Goal: Information Seeking & Learning: Check status

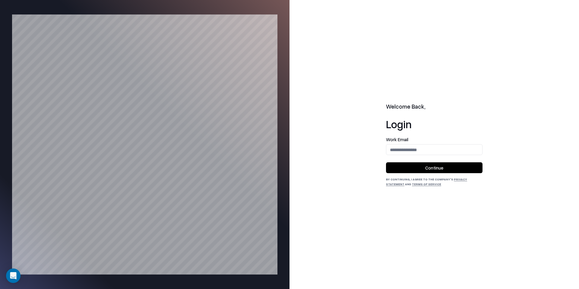
click at [403, 144] on div "Work Email" at bounding box center [434, 146] width 97 height 18
click at [406, 153] on input "email" at bounding box center [435, 149] width 96 height 11
type input "**********"
click at [441, 169] on button "Continue" at bounding box center [434, 167] width 97 height 11
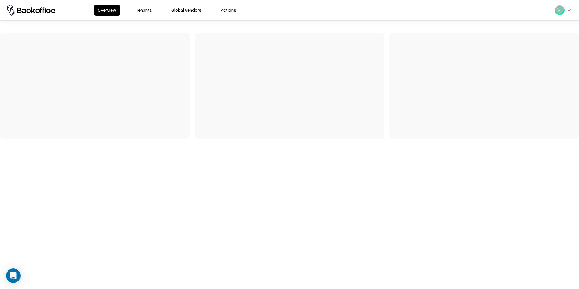
click at [145, 12] on button "Tenants" at bounding box center [144, 10] width 24 height 11
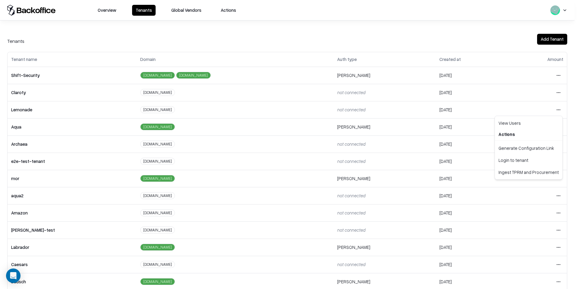
click at [553, 112] on html "Overview Tenants Global Vendors Actions Tenants Add Tenant Tenant name Domain A…" at bounding box center [289, 144] width 579 height 289
click at [530, 162] on div "Login to tenant" at bounding box center [528, 160] width 65 height 12
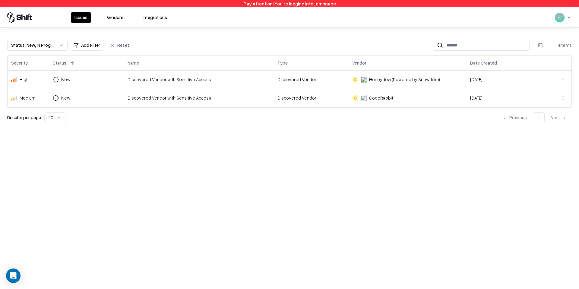
click at [116, 18] on button "Vendors" at bounding box center [115, 17] width 24 height 11
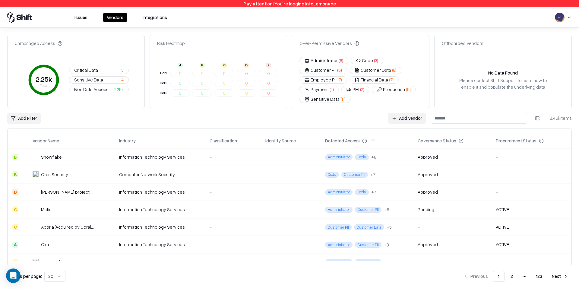
click at [32, 118] on html "Pay attention! You're logging into Lemonade Issues Vendors Integrations Unmanag…" at bounding box center [289, 144] width 579 height 289
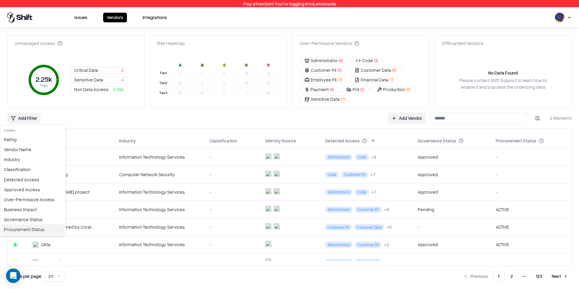
click at [30, 227] on div "Procurement Status" at bounding box center [33, 230] width 63 height 10
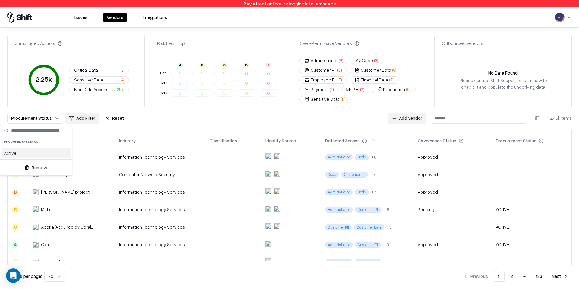
click at [18, 154] on div "Active" at bounding box center [36, 153] width 69 height 10
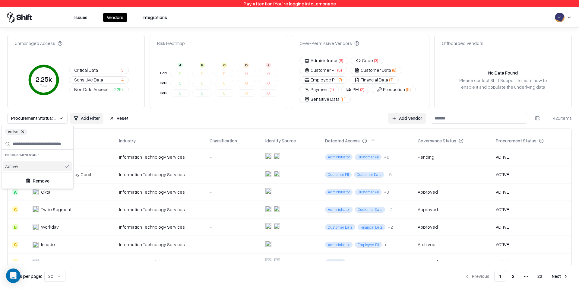
click at [536, 141] on html "Pay attention! You're logging into Lemonade Issues Vendors Integrations Unmanag…" at bounding box center [289, 144] width 579 height 289
click at [504, 194] on td "ACTIVE" at bounding box center [531, 192] width 81 height 18
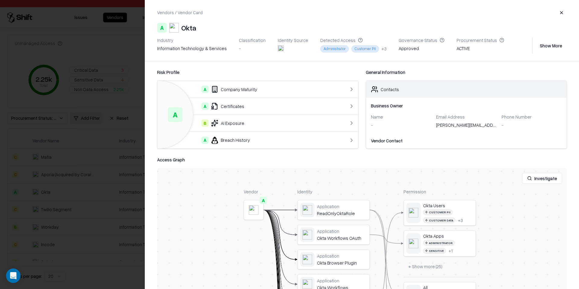
drag, startPoint x: 445, startPoint y: 51, endPoint x: 479, endPoint y: 44, distance: 34.5
click at [479, 44] on div "Procurement Status ACTIVE" at bounding box center [481, 45] width 48 height 16
click at [458, 50] on div "ACTIVE" at bounding box center [481, 49] width 48 height 8
click at [442, 48] on div "Industry information technology & services Classification - Identity Source Det…" at bounding box center [343, 45] width 373 height 16
click at [457, 49] on div "ACTIVE" at bounding box center [481, 49] width 48 height 8
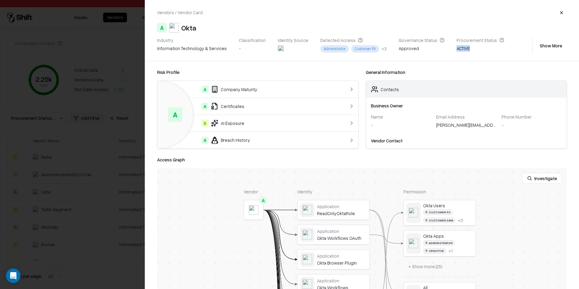
click at [457, 48] on div "ACTIVE" at bounding box center [481, 49] width 48 height 8
drag, startPoint x: 90, startPoint y: 148, endPoint x: 121, endPoint y: 159, distance: 32.4
click at [90, 148] on div at bounding box center [289, 144] width 579 height 289
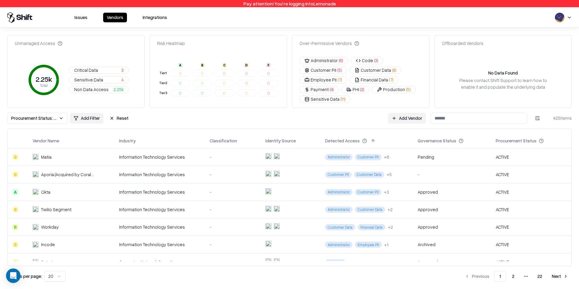
click at [38, 114] on button "Procurement Status: Active" at bounding box center [37, 118] width 60 height 11
click at [23, 132] on button at bounding box center [23, 132] width 4 height 4
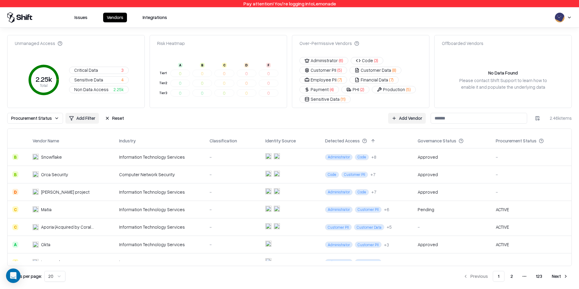
drag, startPoint x: 492, startPoint y: 191, endPoint x: 514, endPoint y: 189, distance: 22.4
click at [512, 188] on html "Pay attention! You're logging into Lemonade Issues Vendors Integrations Unmanag…" at bounding box center [289, 144] width 579 height 289
click at [514, 189] on div "-" at bounding box center [531, 192] width 71 height 6
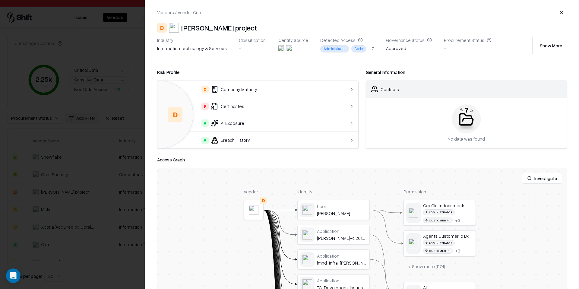
click at [80, 139] on div at bounding box center [289, 144] width 579 height 289
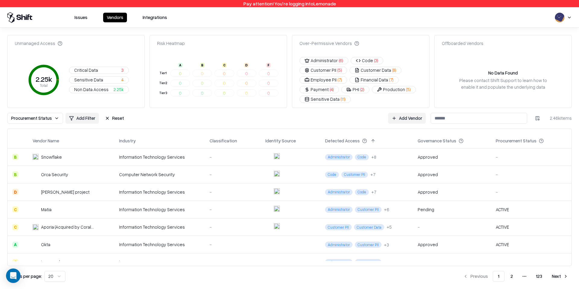
click at [506, 155] on div "-" at bounding box center [531, 157] width 71 height 6
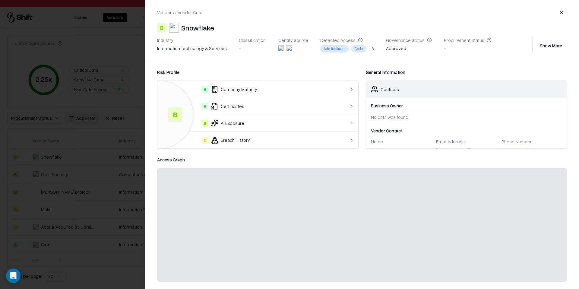
click at [82, 147] on div at bounding box center [289, 144] width 579 height 289
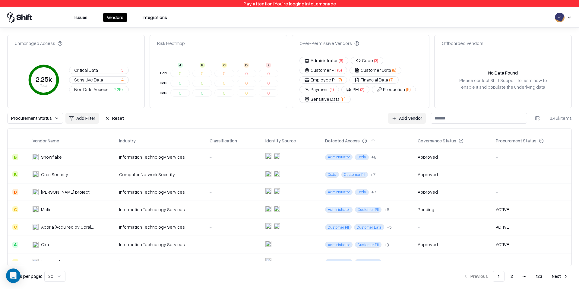
click at [508, 191] on div "-" at bounding box center [531, 192] width 71 height 6
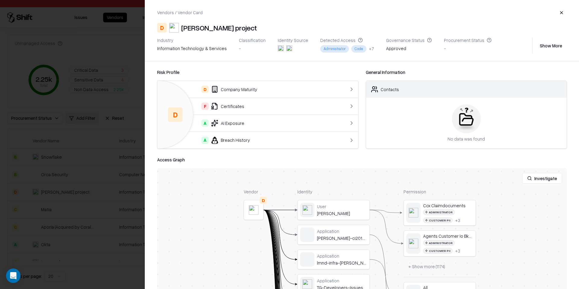
click at [88, 157] on div at bounding box center [289, 144] width 579 height 289
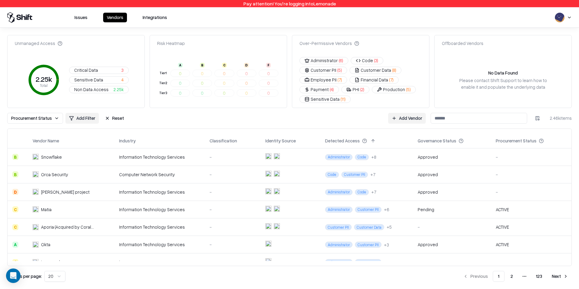
click at [507, 213] on td "ACTIVE" at bounding box center [531, 210] width 81 height 18
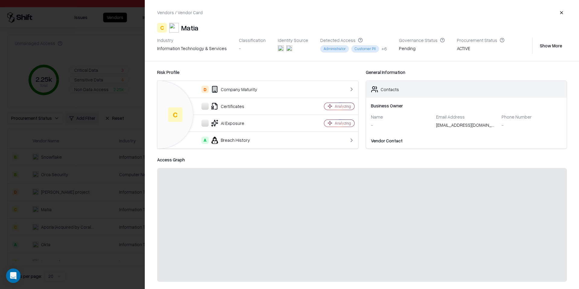
click at [107, 204] on div at bounding box center [289, 144] width 579 height 289
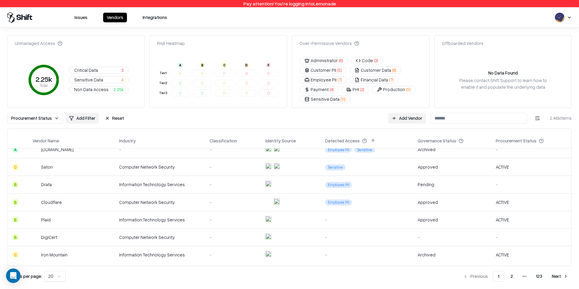
scroll to position [238, 0]
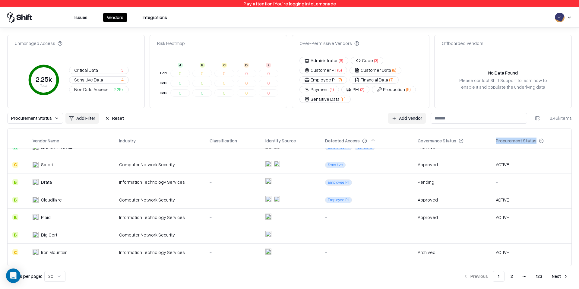
drag, startPoint x: 487, startPoint y: 142, endPoint x: 531, endPoint y: 143, distance: 44.7
click at [531, 143] on tr "Vendor Name Industry Classification Identity Source Detected Access Governance …" at bounding box center [290, 141] width 564 height 14
click at [554, 140] on div "Procurement Status" at bounding box center [531, 140] width 71 height 7
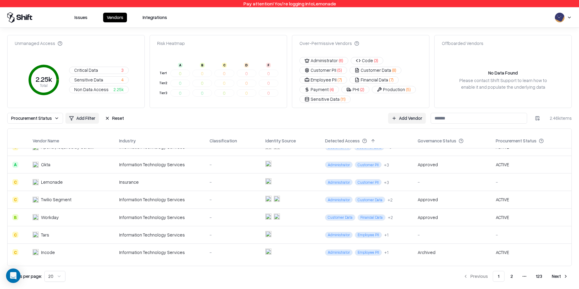
scroll to position [0, 0]
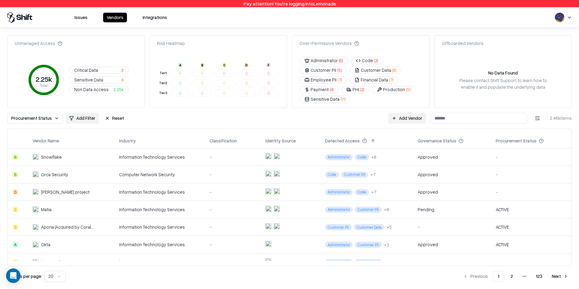
click at [571, 17] on html "Pay attention! You're logging into Lemonade Issues Vendors Integrations Unmanag…" at bounding box center [289, 144] width 579 height 289
click at [515, 46] on div "Log out" at bounding box center [542, 47] width 72 height 10
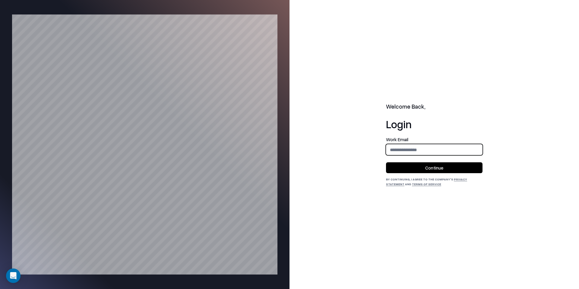
click at [426, 152] on input "email" at bounding box center [435, 149] width 96 height 11
type input "**********"
click at [444, 169] on button "Continue" at bounding box center [434, 167] width 97 height 11
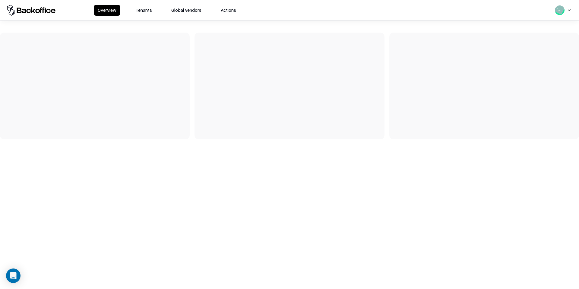
click at [143, 10] on button "Tenants" at bounding box center [144, 10] width 24 height 11
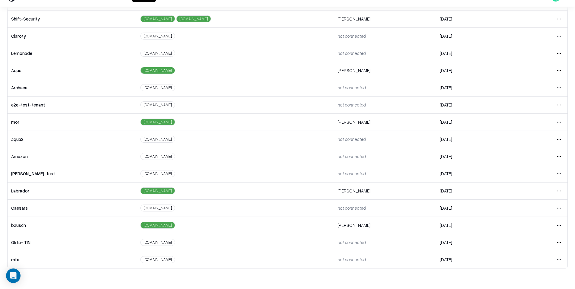
scroll to position [27, 0]
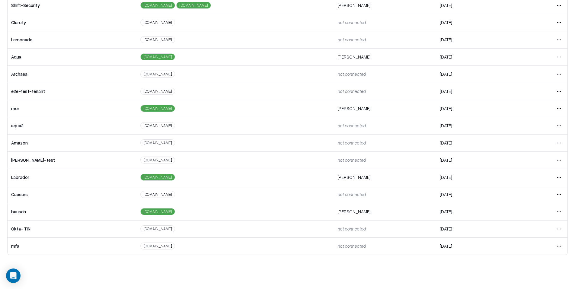
click at [556, 210] on html "Overview Tenants Global Vendors Actions Tenants Add Tenant Tenant name Domain A…" at bounding box center [287, 117] width 575 height 289
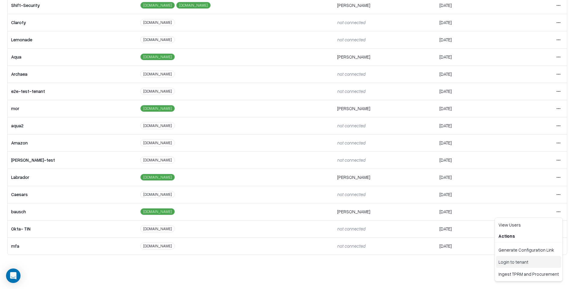
click at [518, 263] on div "Login to tenant" at bounding box center [528, 262] width 65 height 12
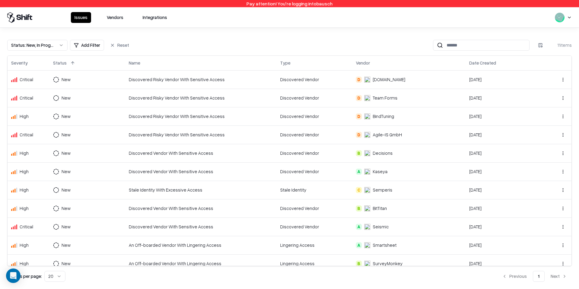
click at [116, 18] on button "Vendors" at bounding box center [115, 17] width 24 height 11
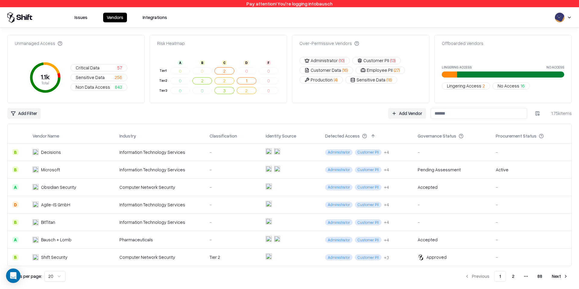
click at [28, 114] on html "Pay attention! You're logging into bausch Issues Vendors Integrations Unmanaged…" at bounding box center [289, 144] width 579 height 289
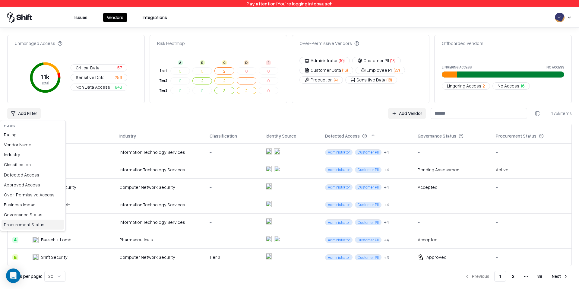
click at [19, 225] on div "Procurement Status" at bounding box center [33, 225] width 63 height 10
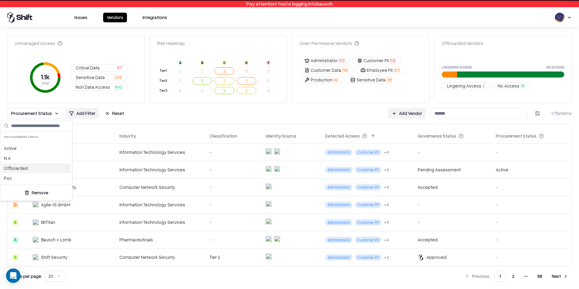
click at [32, 171] on div "Offboarded" at bounding box center [36, 168] width 69 height 10
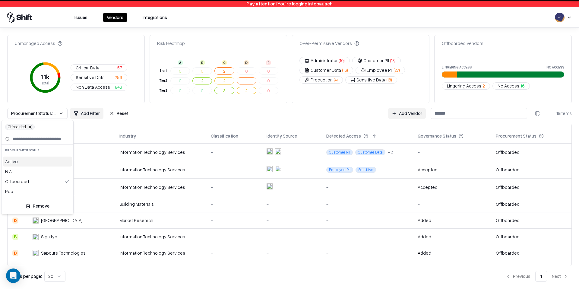
click at [300, 123] on html "Pay attention! You're logging into bausch Issues Vendors Integrations Unmanaged…" at bounding box center [289, 144] width 579 height 289
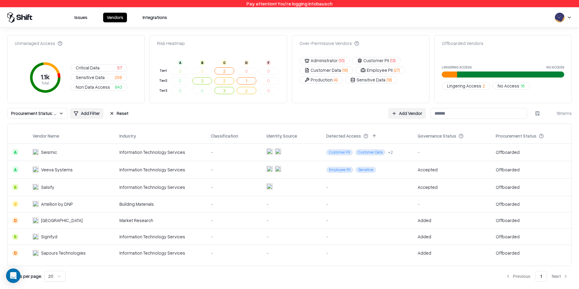
click at [517, 158] on td "Offboarded" at bounding box center [531, 152] width 81 height 18
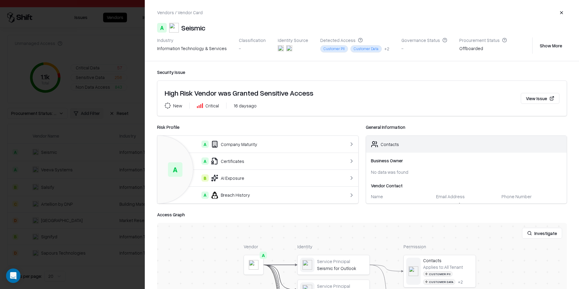
click at [460, 52] on div "Offboarded" at bounding box center [484, 49] width 48 height 8
click at [460, 50] on div "Offboarded" at bounding box center [484, 49] width 48 height 8
click at [543, 47] on button "Show More" at bounding box center [551, 45] width 32 height 11
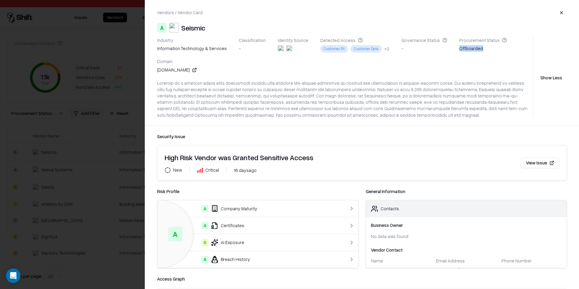
click at [492, 55] on div "Industry information technology & services Classification - Identity Source Det…" at bounding box center [344, 56] width 374 height 38
click at [471, 102] on div at bounding box center [344, 99] width 374 height 38
click at [559, 11] on button "button" at bounding box center [562, 12] width 11 height 11
